Goal: Information Seeking & Learning: Learn about a topic

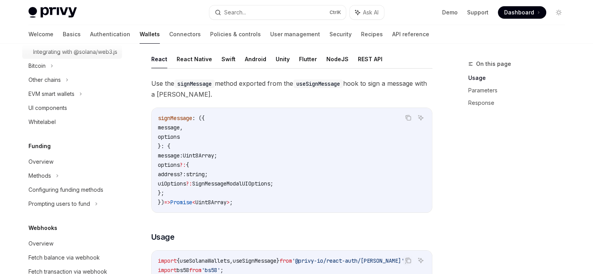
scroll to position [288, 0]
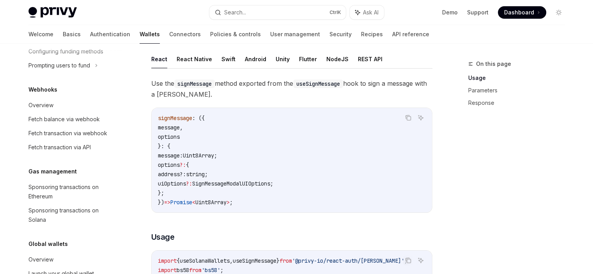
scroll to position [446, 0]
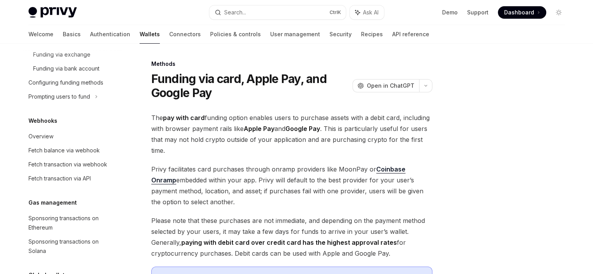
scroll to position [399, 0]
click at [59, 241] on div "Sponsoring transactions on Solana" at bounding box center [72, 246] width 89 height 19
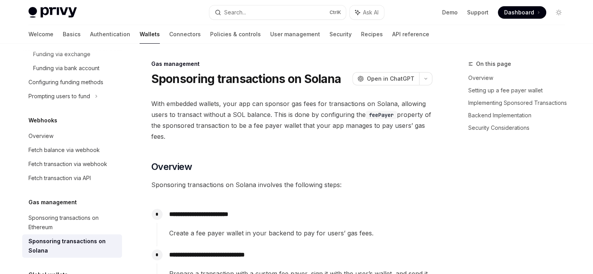
type textarea "*"
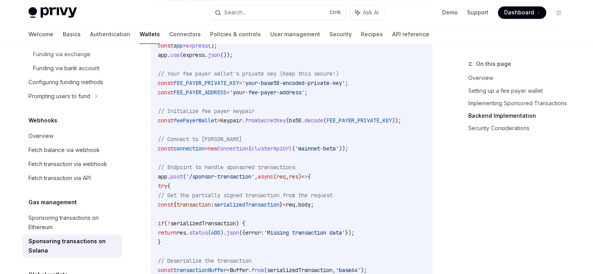
scroll to position [1398, 0]
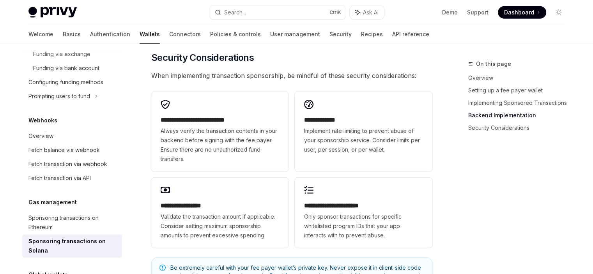
click at [374, 148] on span "Implement rate limiting to prevent abuse of your sponsorship service. Consider …" at bounding box center [363, 140] width 118 height 28
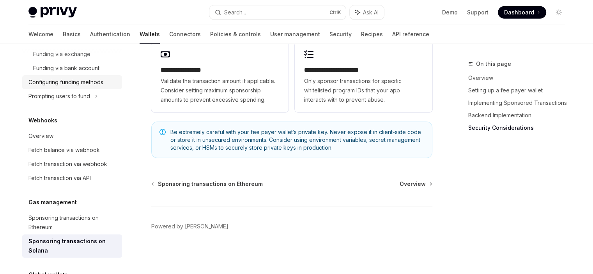
scroll to position [466, 0]
